Goal: Transaction & Acquisition: Download file/media

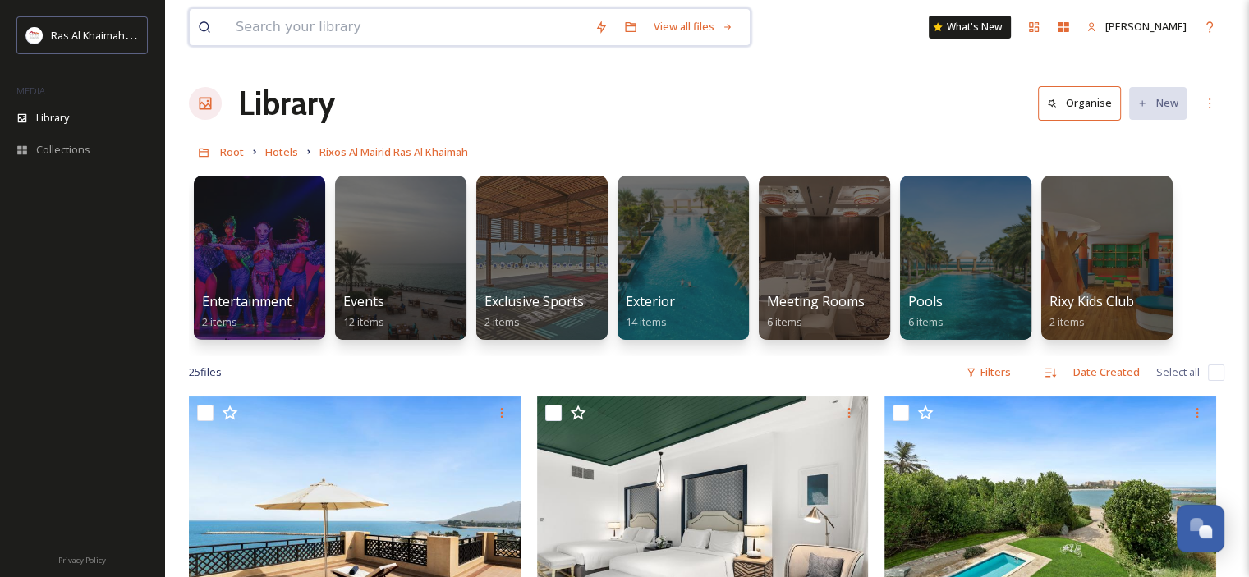
click at [424, 27] on input at bounding box center [407, 27] width 359 height 36
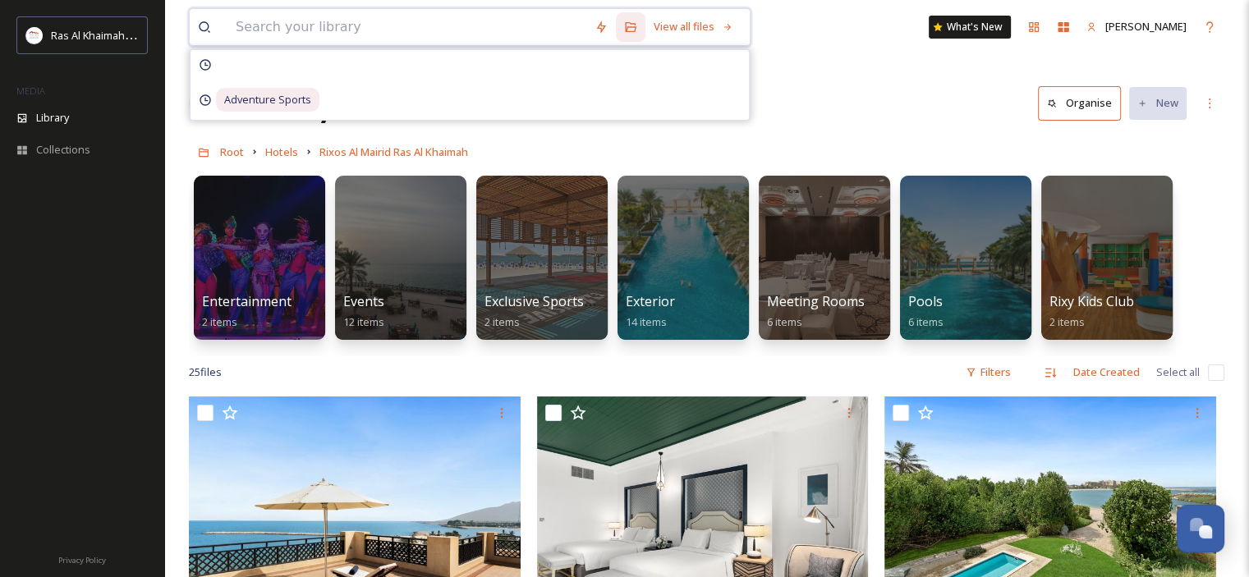
paste input "[GEOGRAPHIC_DATA]"
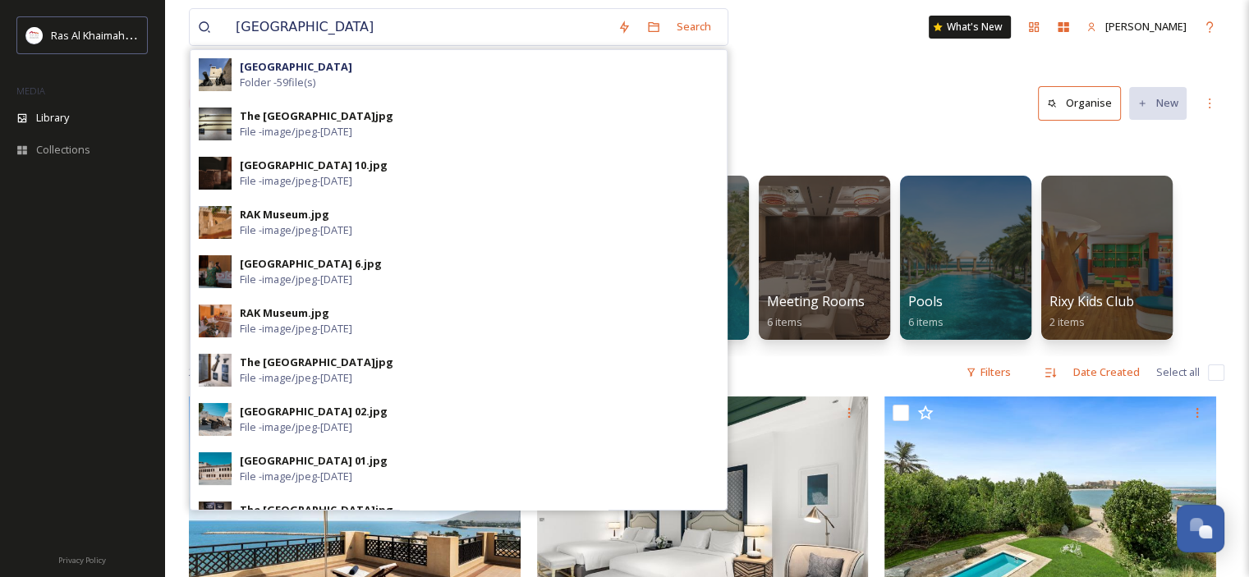
click at [394, 48] on div "[GEOGRAPHIC_DATA] Search [GEOGRAPHIC_DATA] Folder - 59 file(s) The [GEOGRAPHIC_…" at bounding box center [707, 27] width 1036 height 54
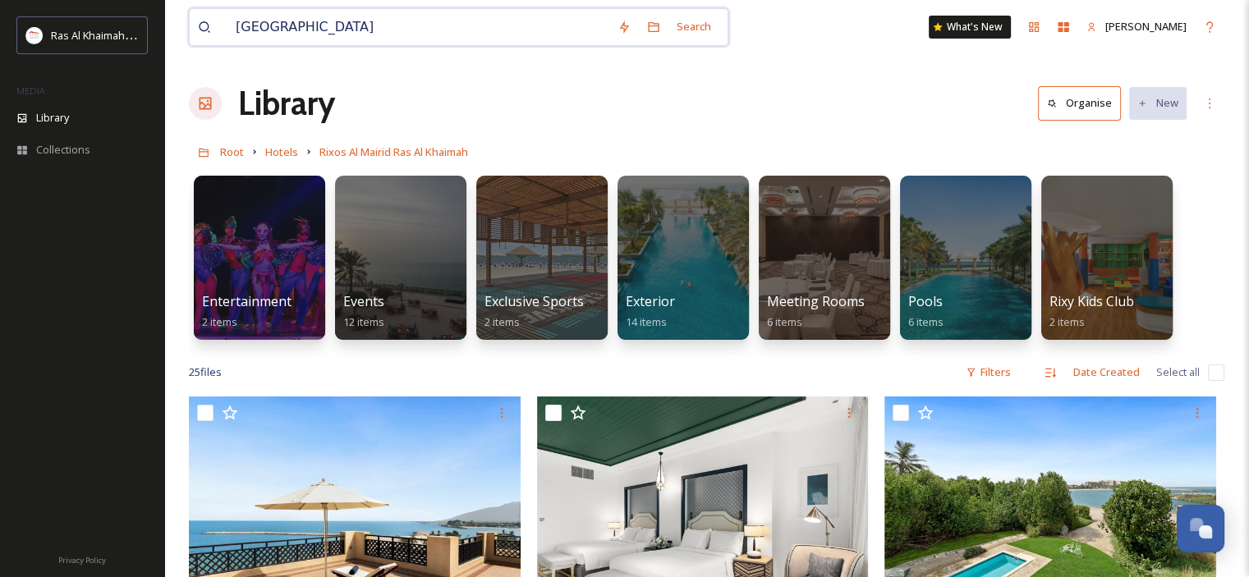
click at [476, 14] on input "[GEOGRAPHIC_DATA]" at bounding box center [419, 27] width 382 height 36
click at [481, 30] on input "[GEOGRAPHIC_DATA]" at bounding box center [419, 27] width 382 height 36
click at [242, 27] on input "[GEOGRAPHIC_DATA]" at bounding box center [419, 27] width 382 height 36
type input "[GEOGRAPHIC_DATA]"
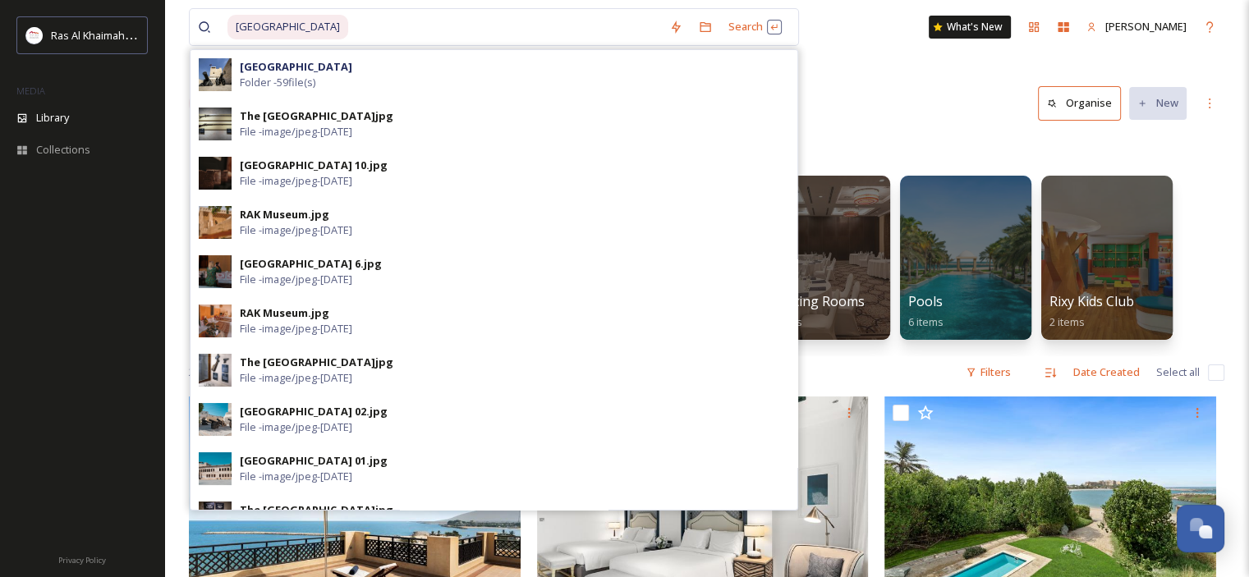
click at [450, 71] on div "[GEOGRAPHIC_DATA] Folder - 59 file(s)" at bounding box center [515, 74] width 550 height 31
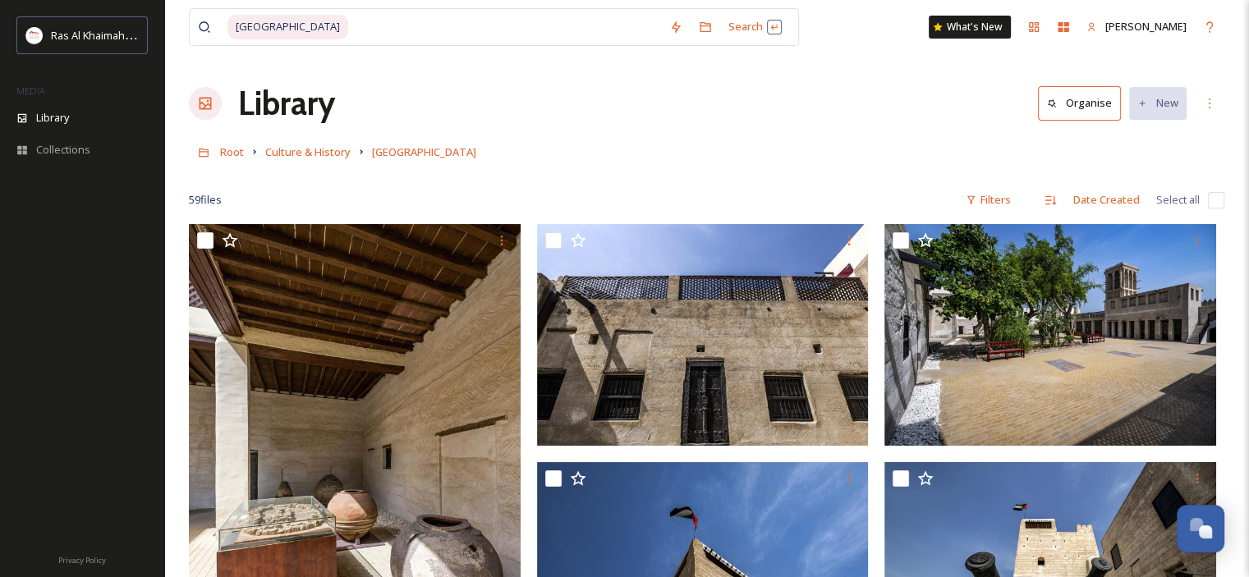
scroll to position [82, 0]
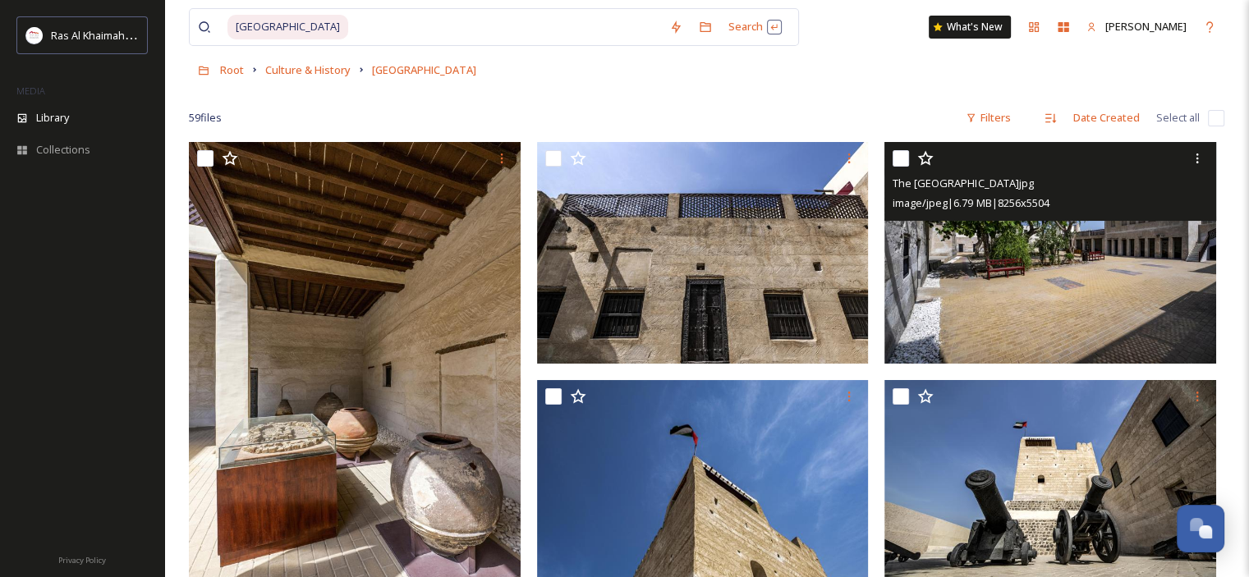
click at [1175, 301] on img at bounding box center [1051, 253] width 332 height 222
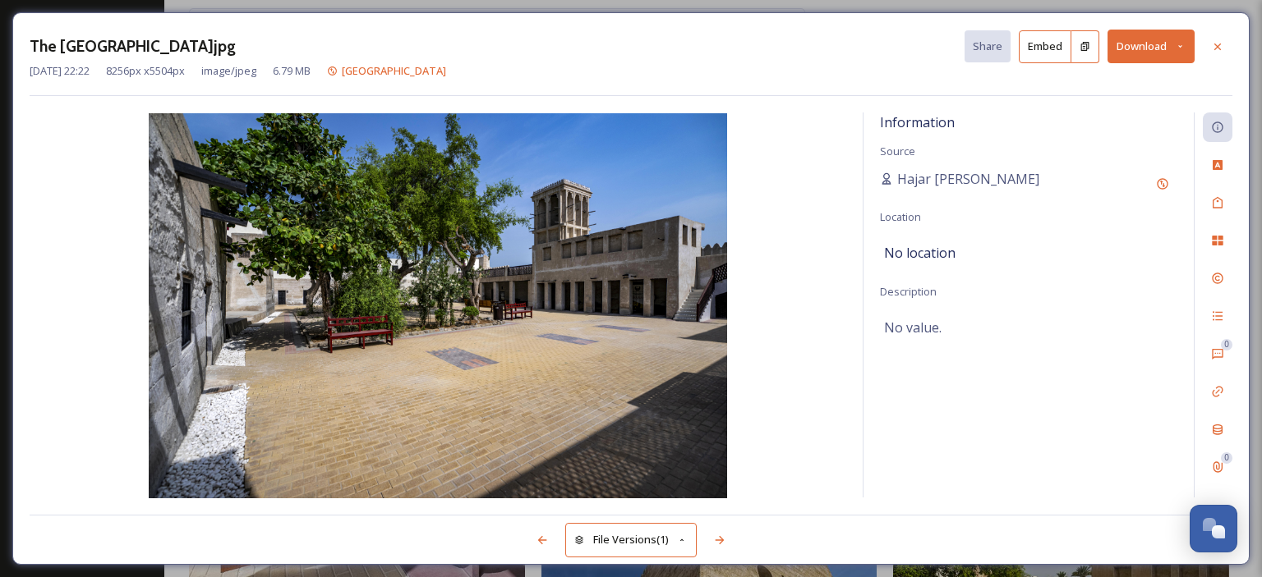
click at [1183, 39] on button "Download" at bounding box center [1150, 47] width 87 height 34
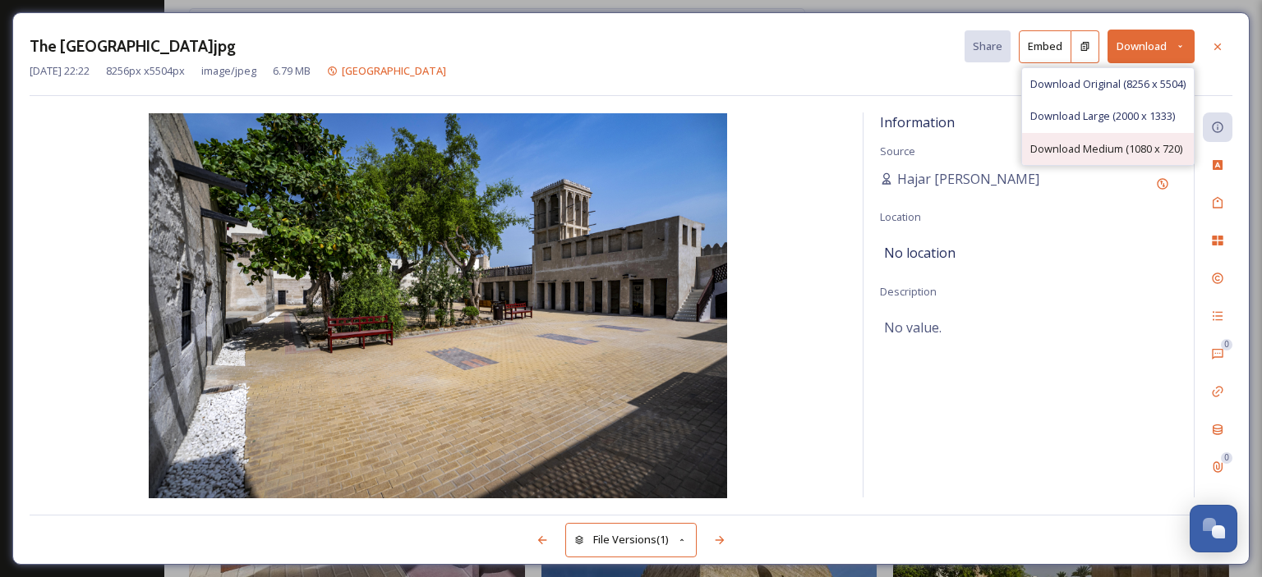
click at [1125, 145] on span "Download Medium (1080 x 720)" at bounding box center [1106, 149] width 152 height 16
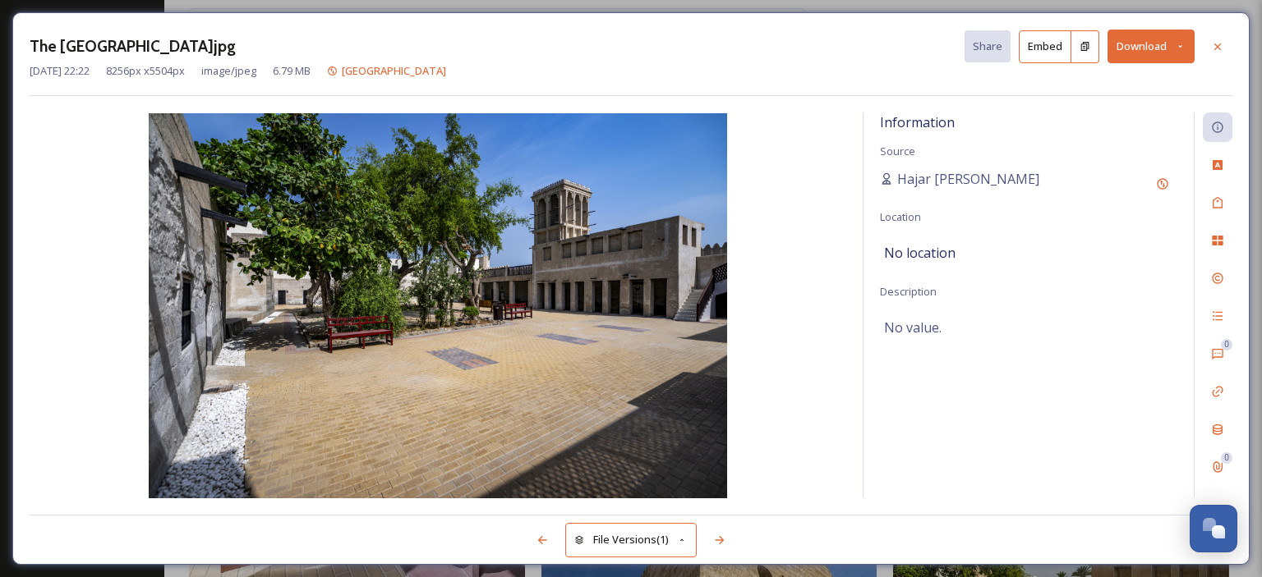
click at [1220, 44] on icon at bounding box center [1217, 46] width 13 height 13
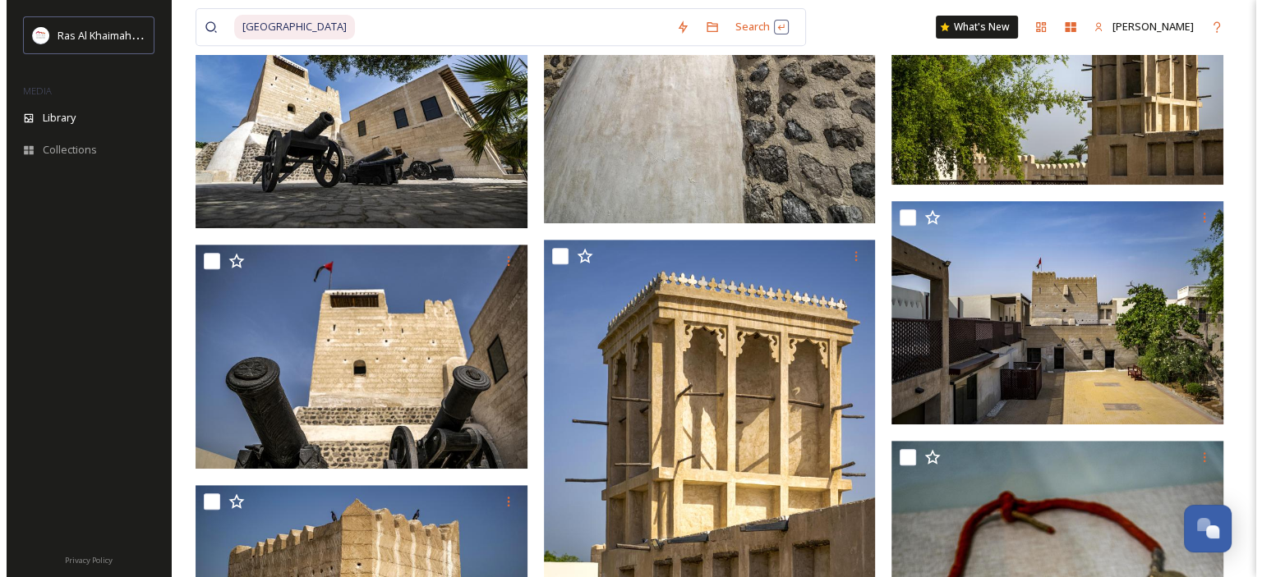
scroll to position [575, 0]
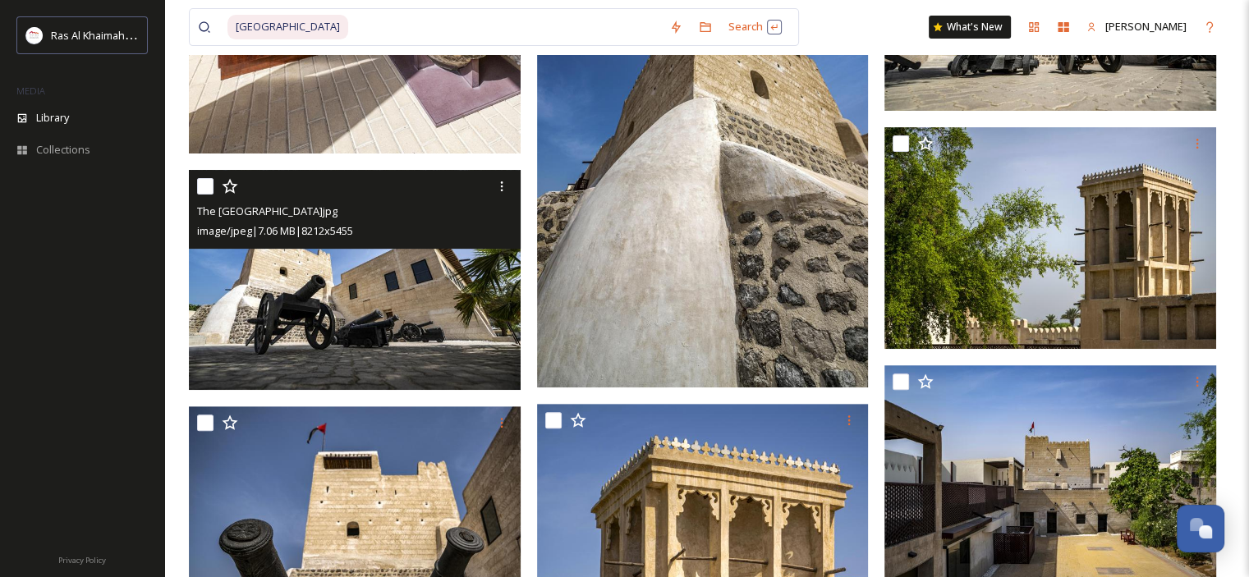
click at [413, 288] on img at bounding box center [355, 280] width 332 height 220
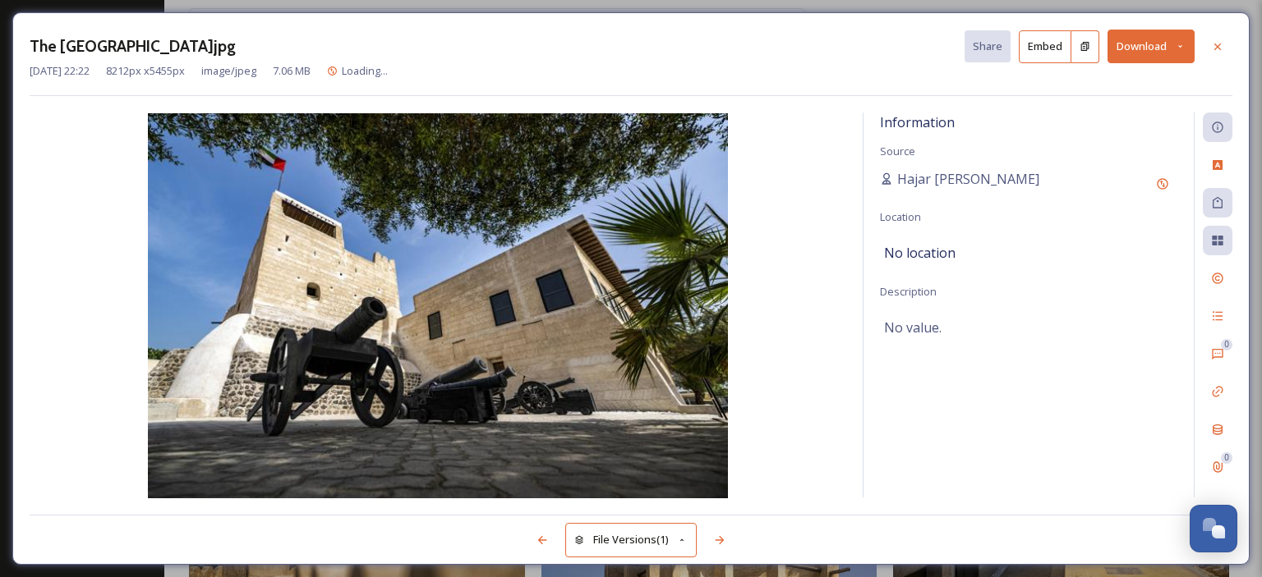
click at [1189, 46] on button "Download" at bounding box center [1150, 47] width 87 height 34
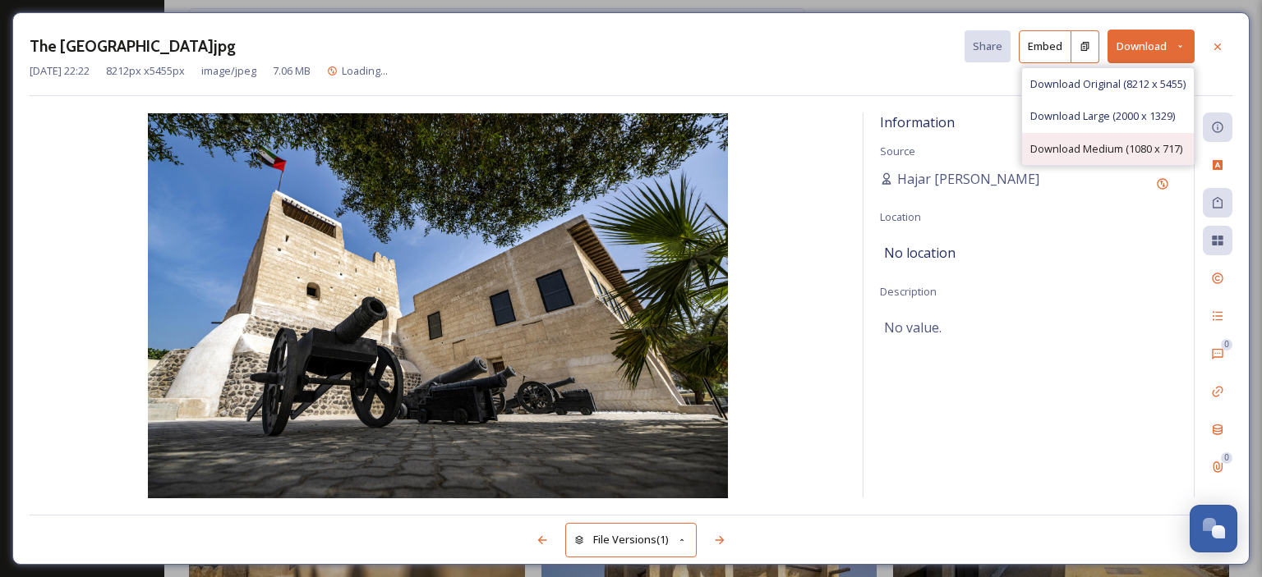
click at [1124, 141] on span "Download Medium (1080 x 717)" at bounding box center [1106, 149] width 152 height 16
